Goal: Information Seeking & Learning: Learn about a topic

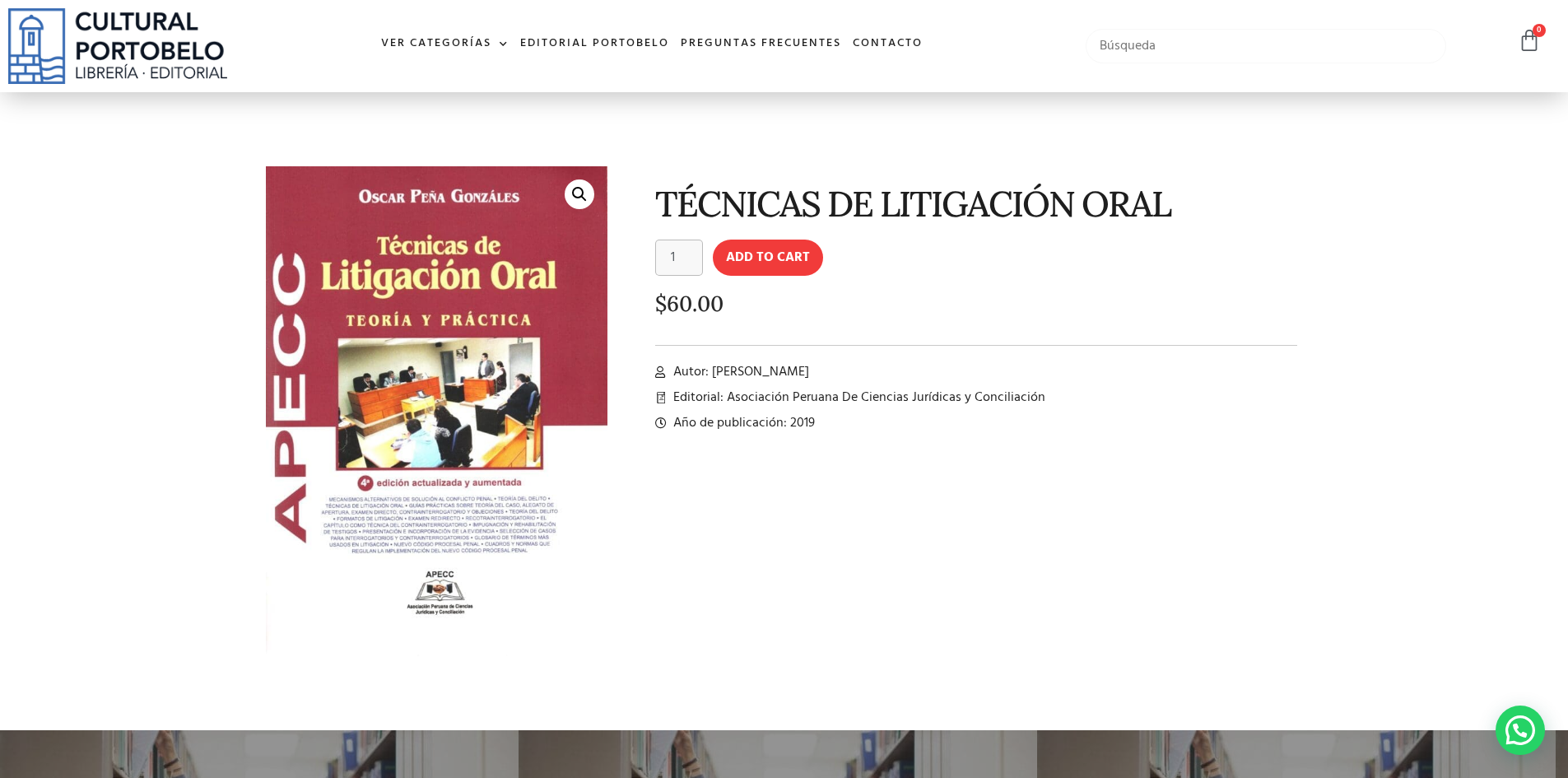
click at [1191, 48] on input "text" at bounding box center [1267, 45] width 362 height 34
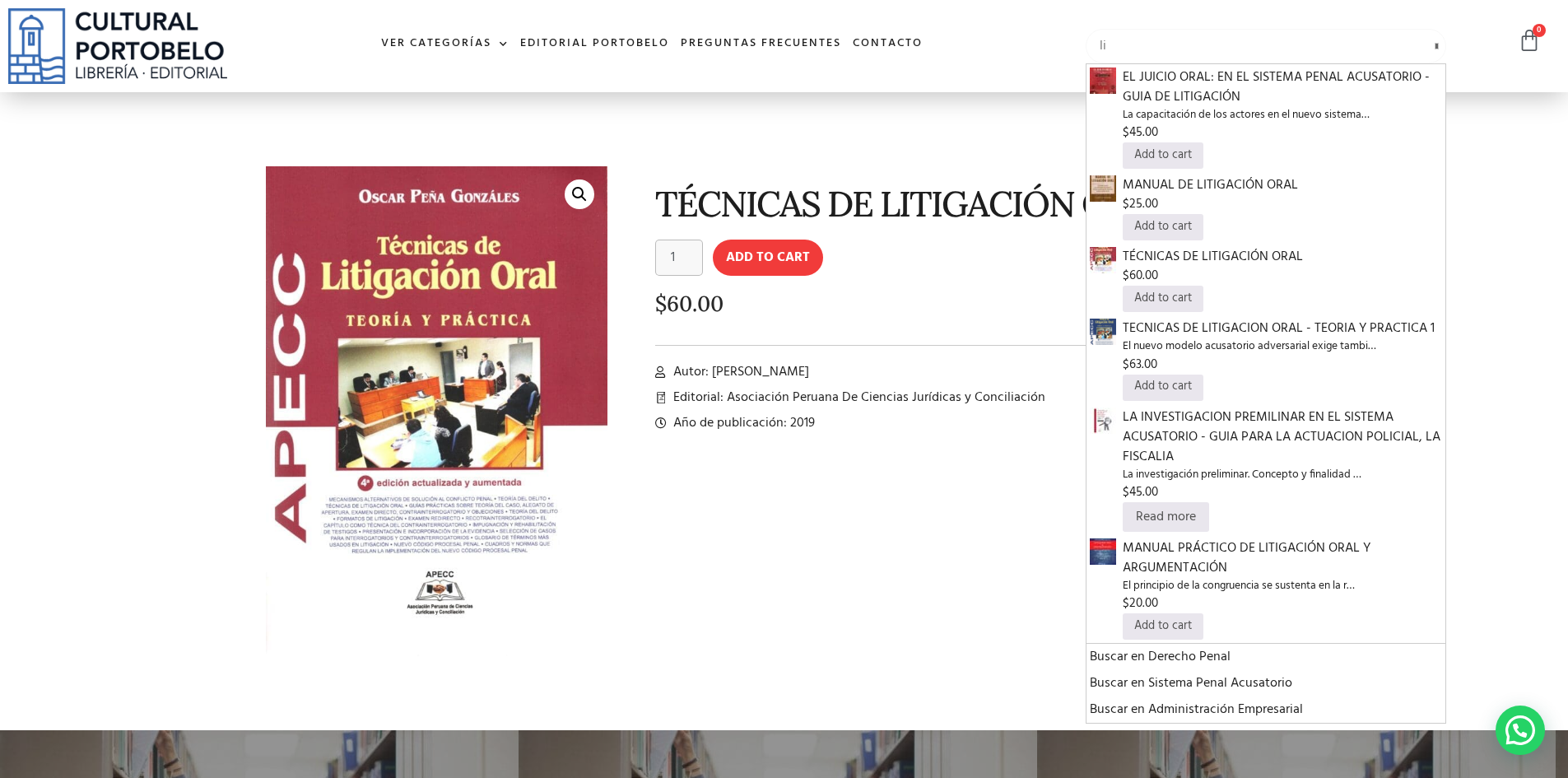
type input "l"
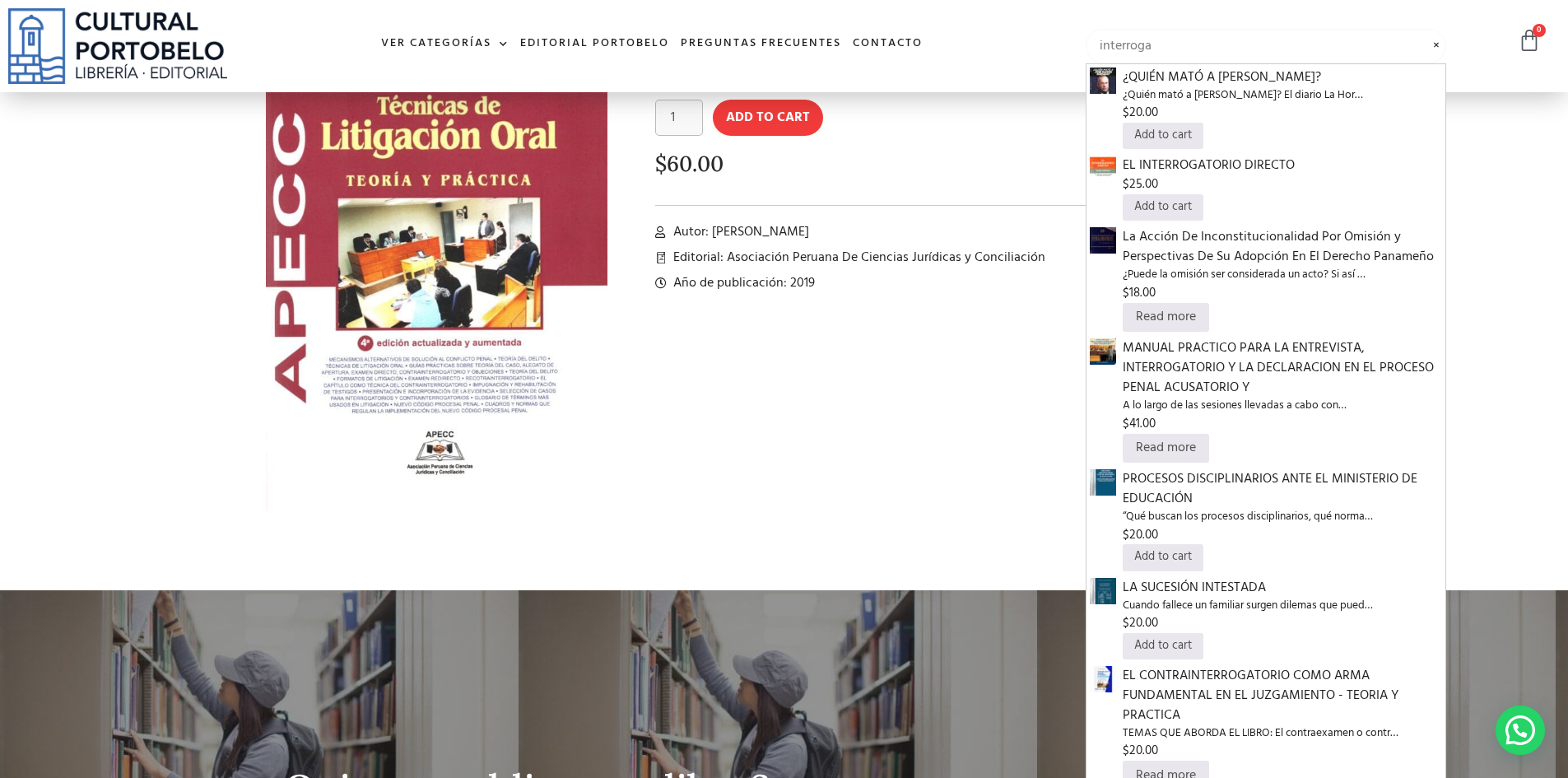
scroll to position [247, 0]
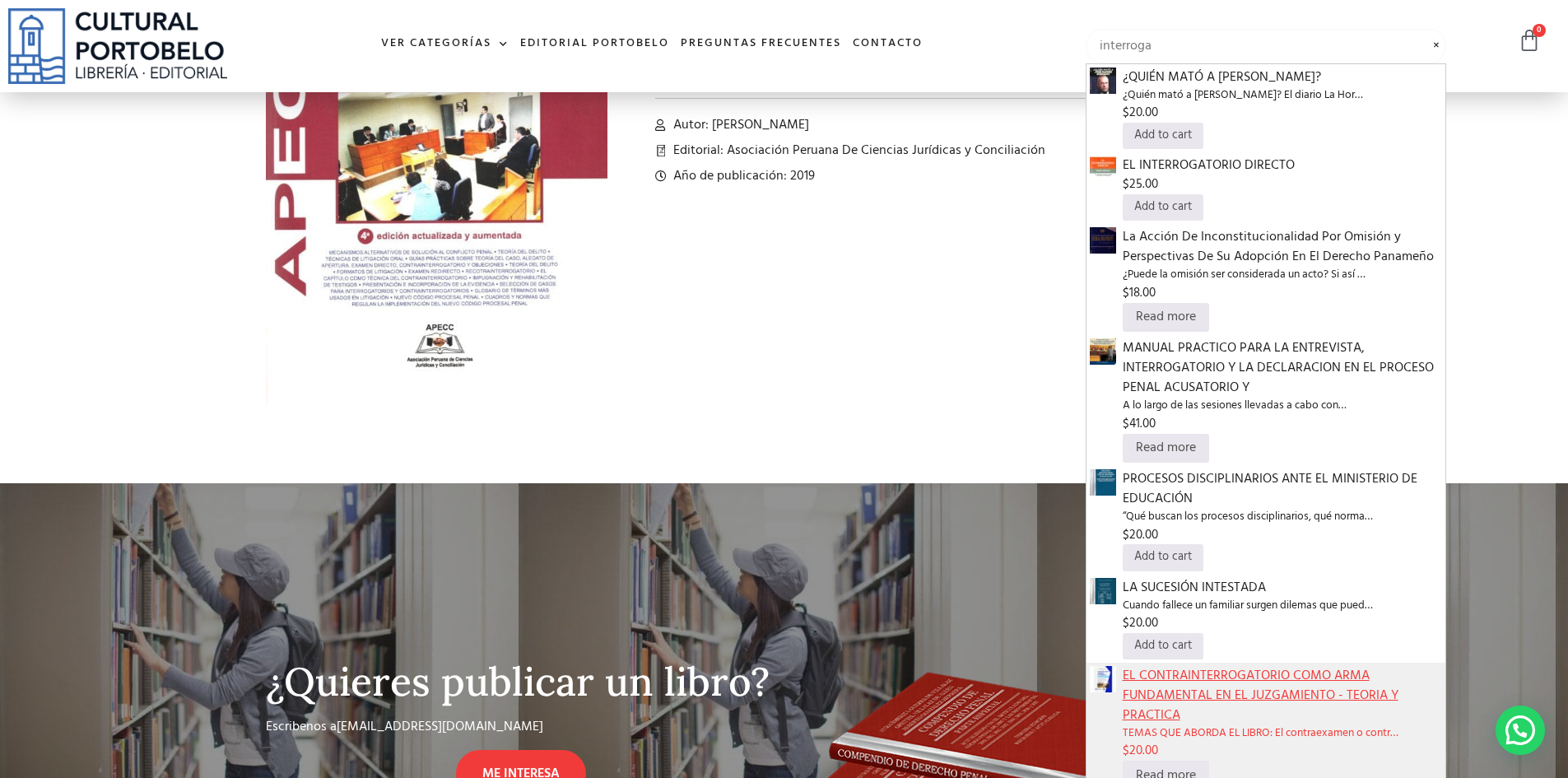
type input "interroga"
click at [1196, 685] on span "EL CONTRAINTERROGATORIO COMO ARMA FUNDAMENTAL EN EL JUZGAMIENTO - TEORIA Y PRAC…" at bounding box center [1283, 696] width 320 height 59
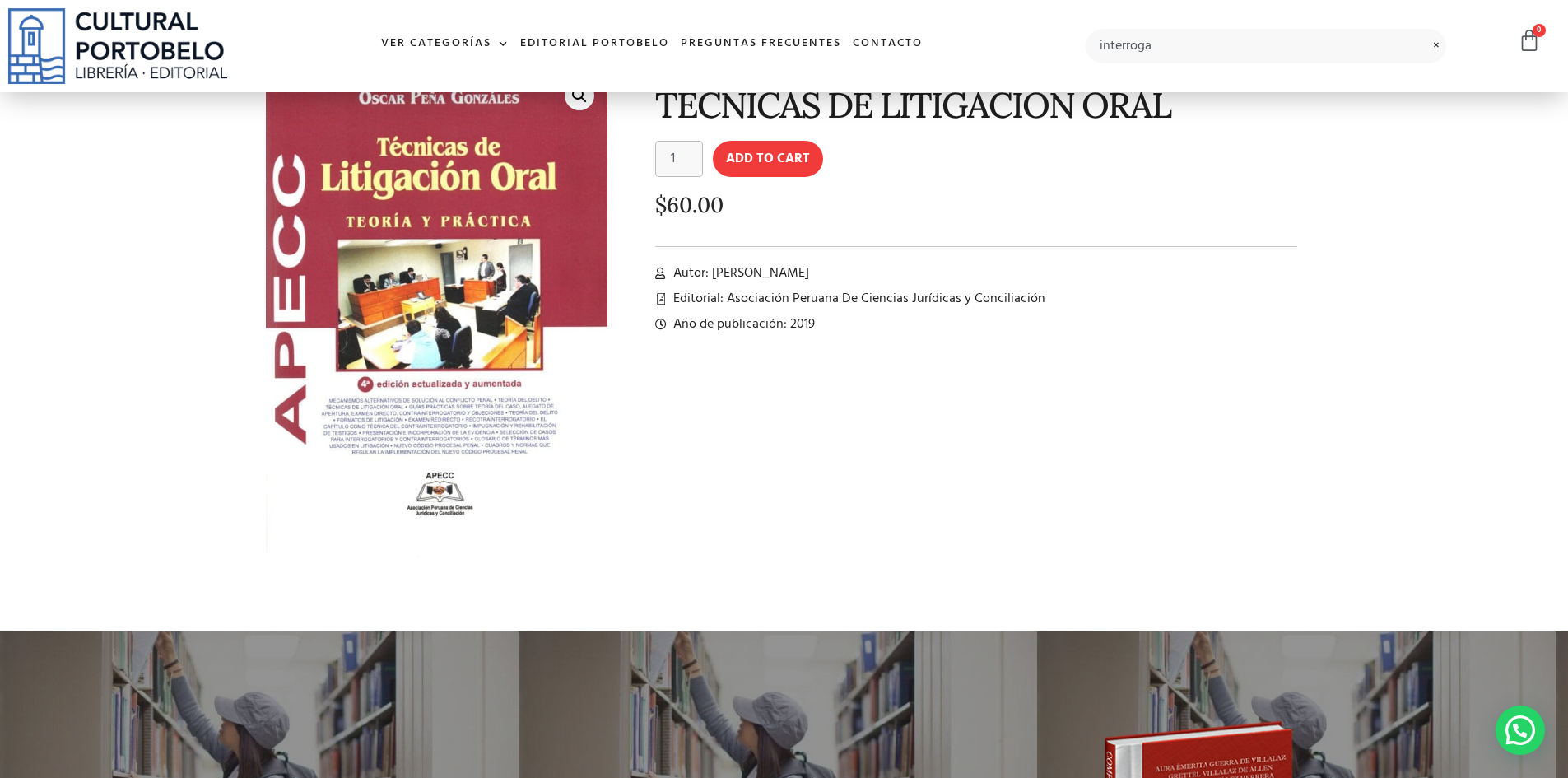
scroll to position [0, 0]
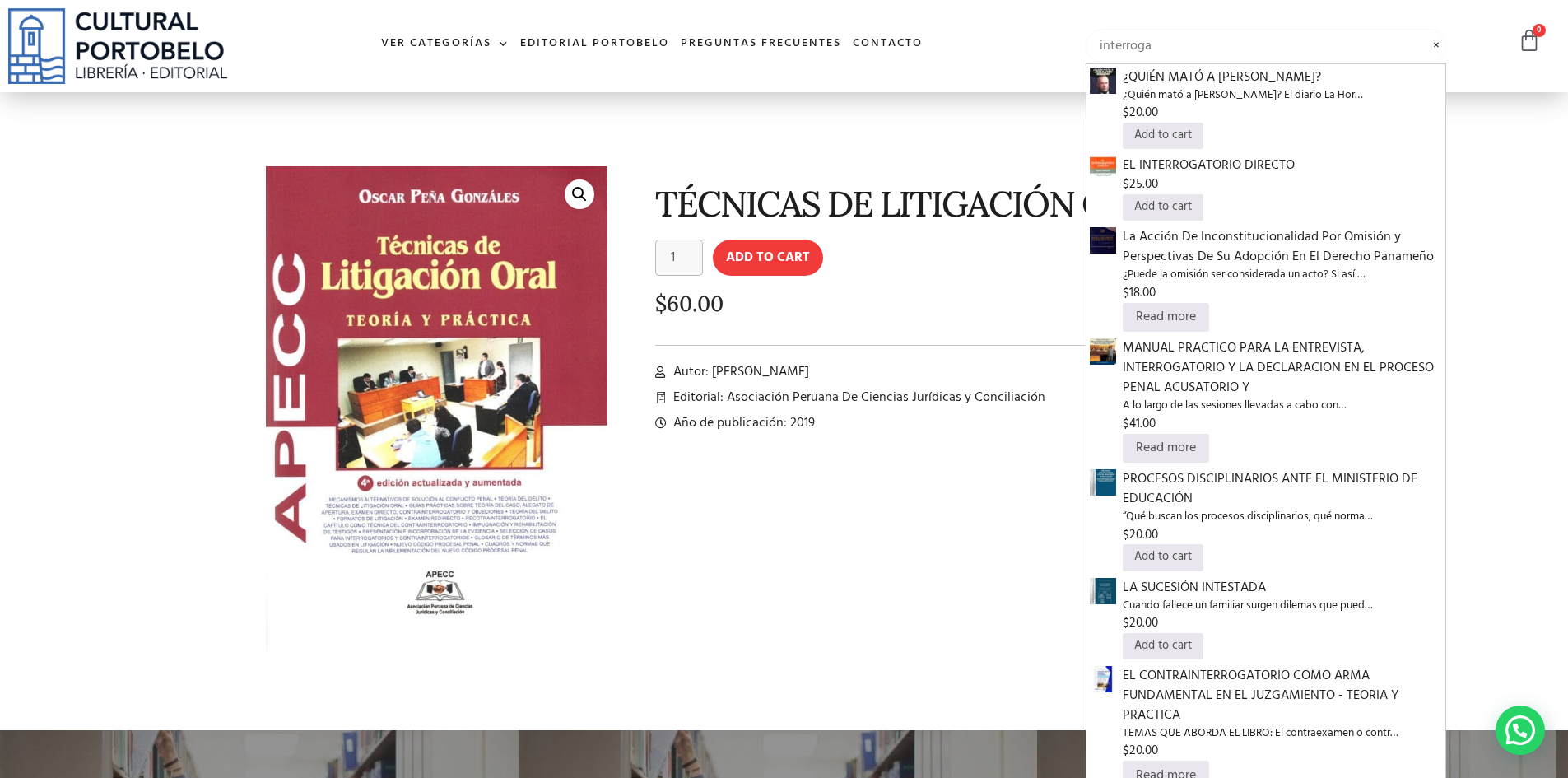
click at [1227, 50] on input "interroga" at bounding box center [1267, 45] width 362 height 34
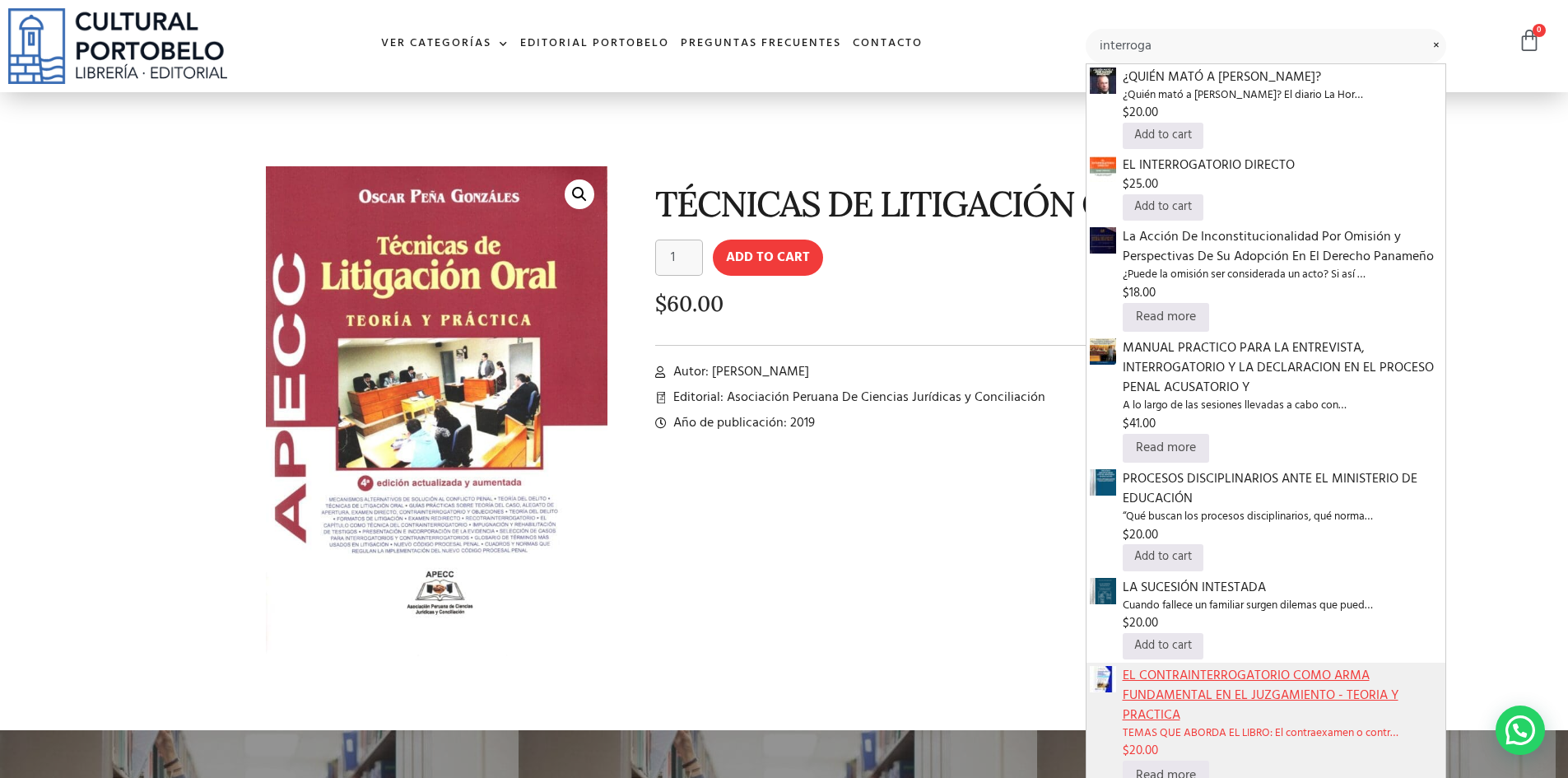
click at [1136, 703] on span "EL CONTRAINTERROGATORIO COMO ARMA FUNDAMENTAL EN EL JUZGAMIENTO - TEORIA Y PRAC…" at bounding box center [1283, 696] width 320 height 59
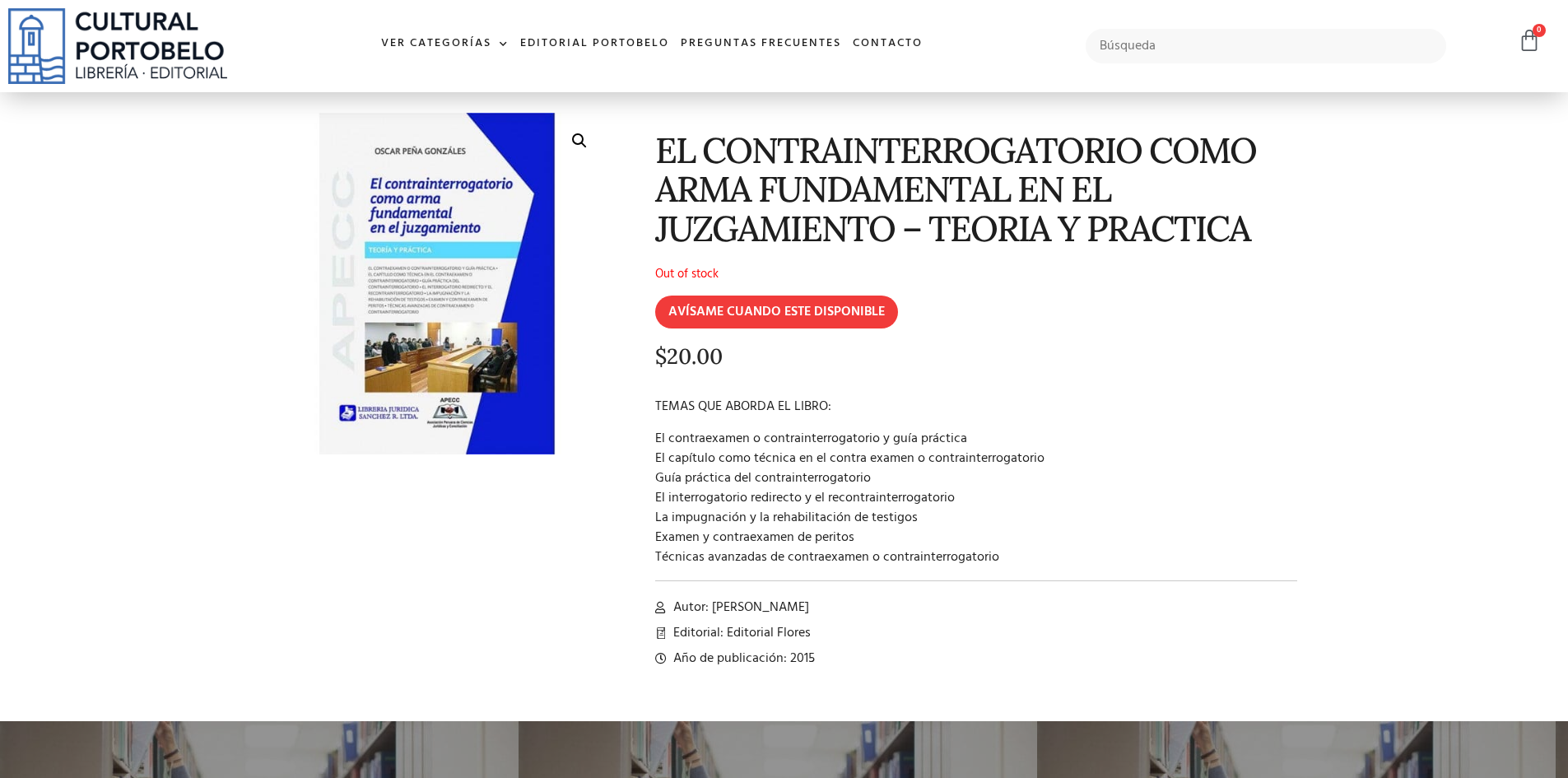
scroll to position [82, 0]
